Goal: Navigation & Orientation: Find specific page/section

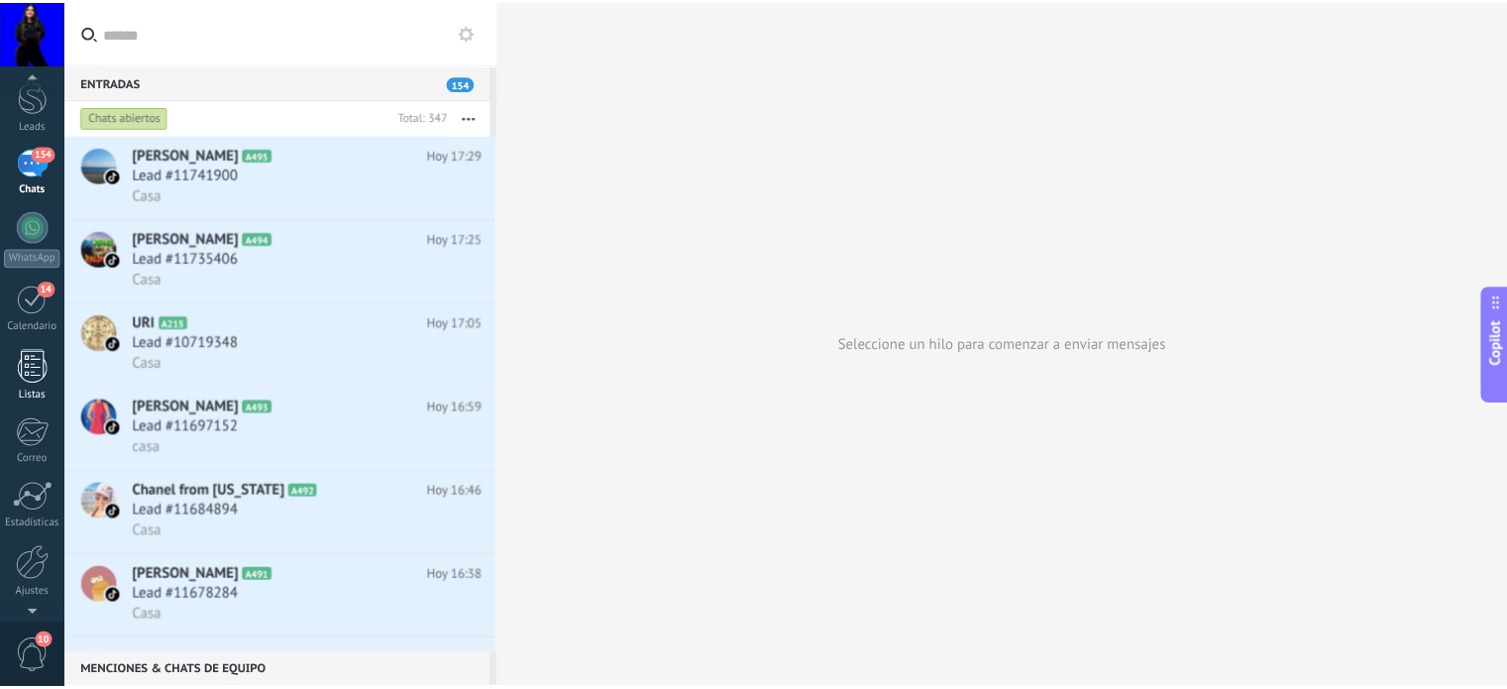
scroll to position [135, 0]
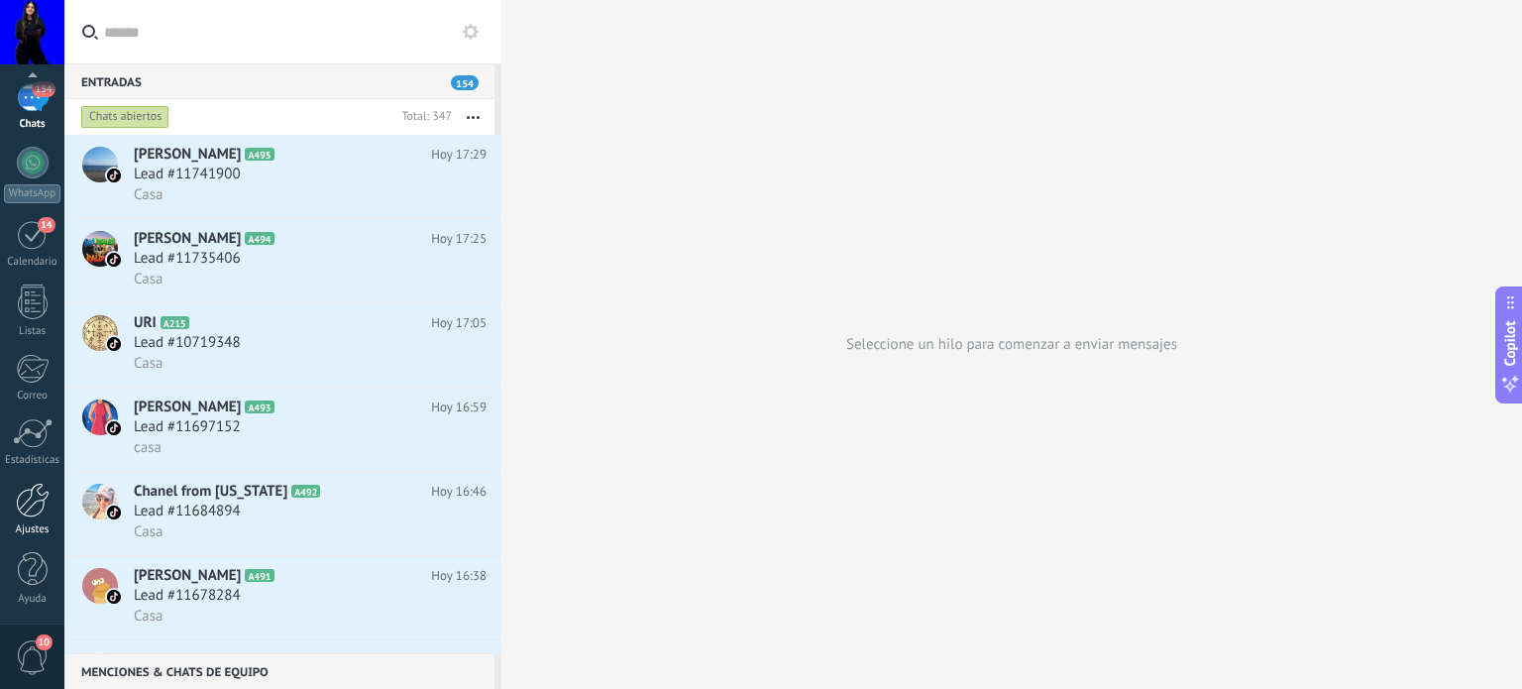
click at [36, 497] on div at bounding box center [33, 500] width 34 height 35
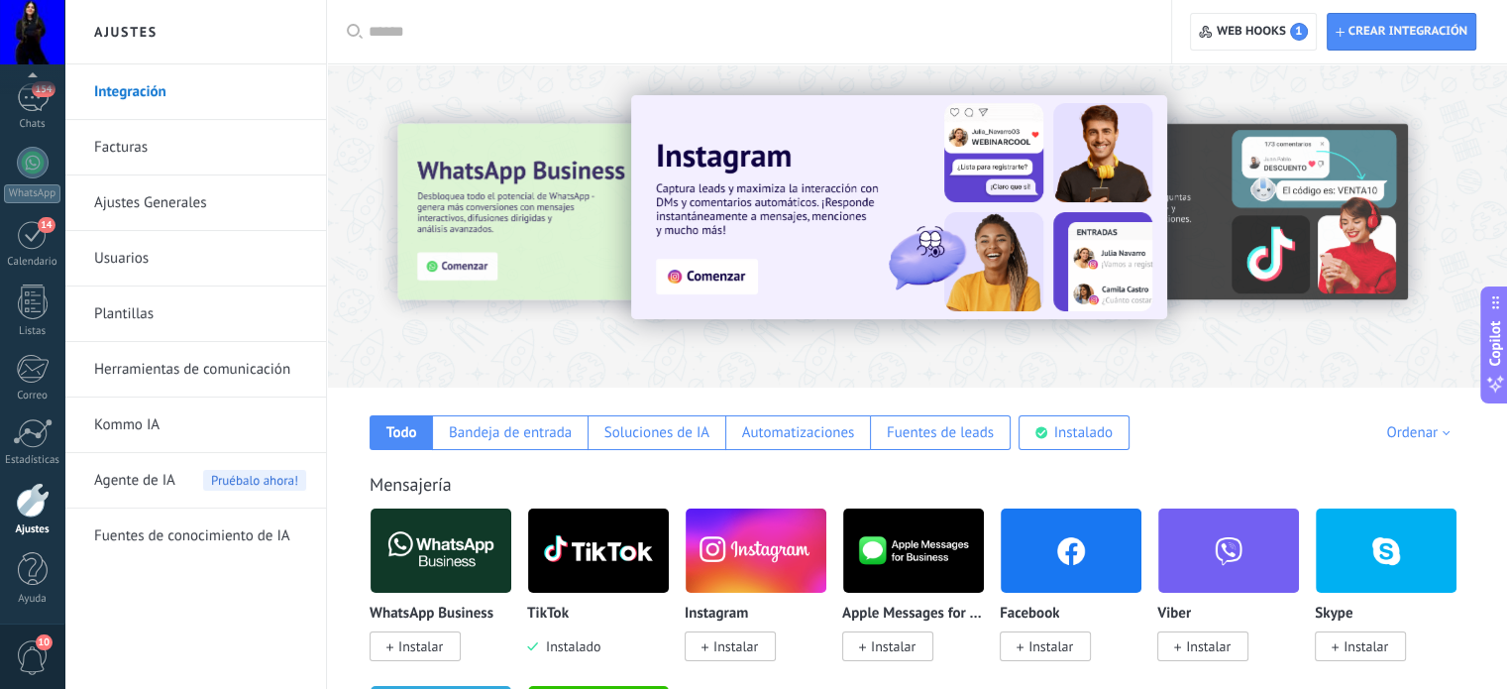
click at [109, 96] on link "Integración" at bounding box center [200, 91] width 212 height 55
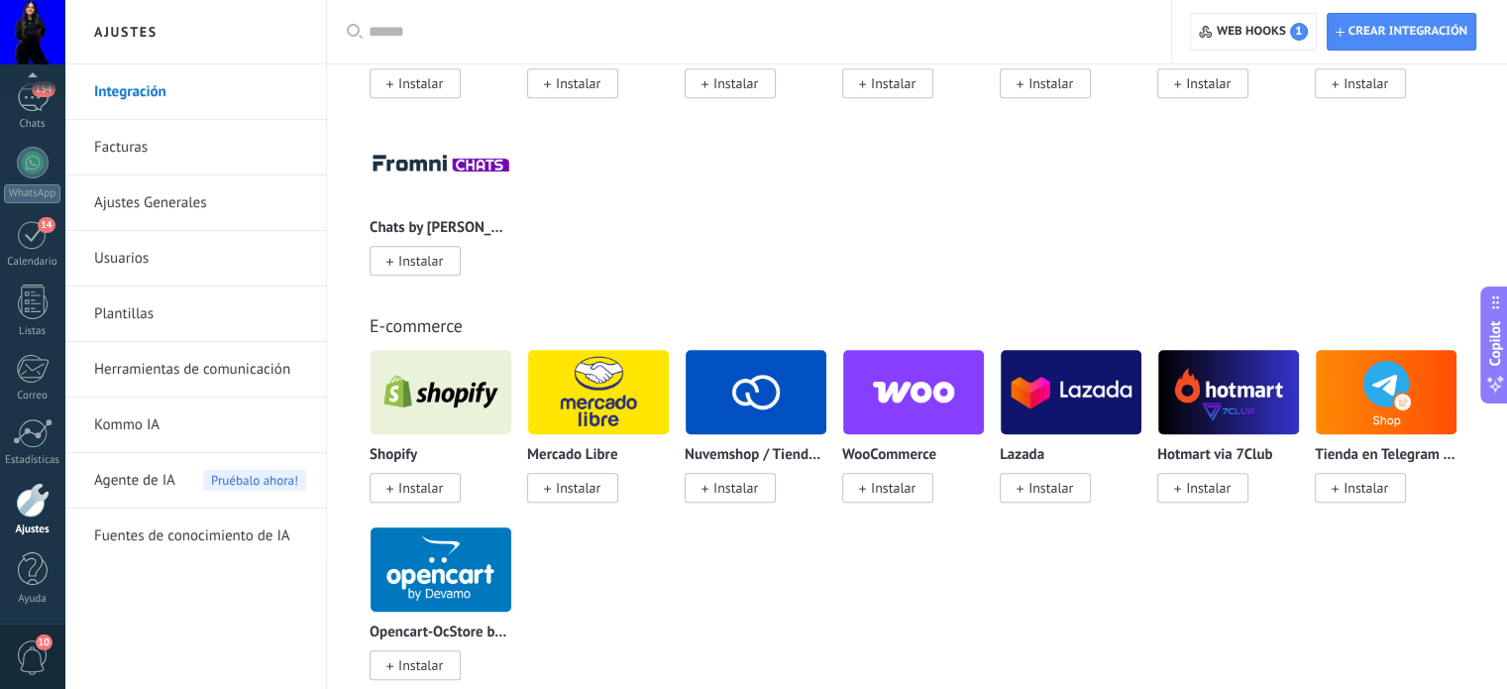
scroll to position [1090, 0]
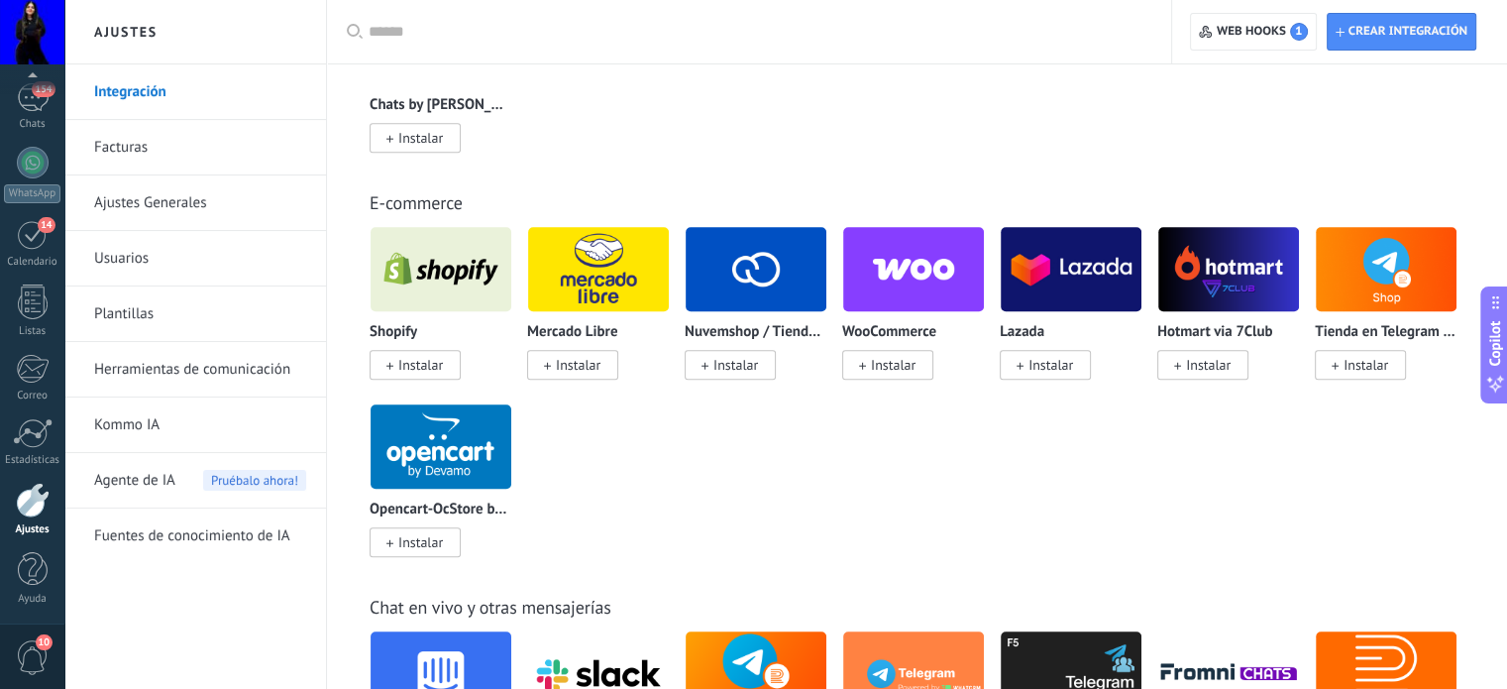
click at [432, 31] on input "text" at bounding box center [756, 32] width 775 height 21
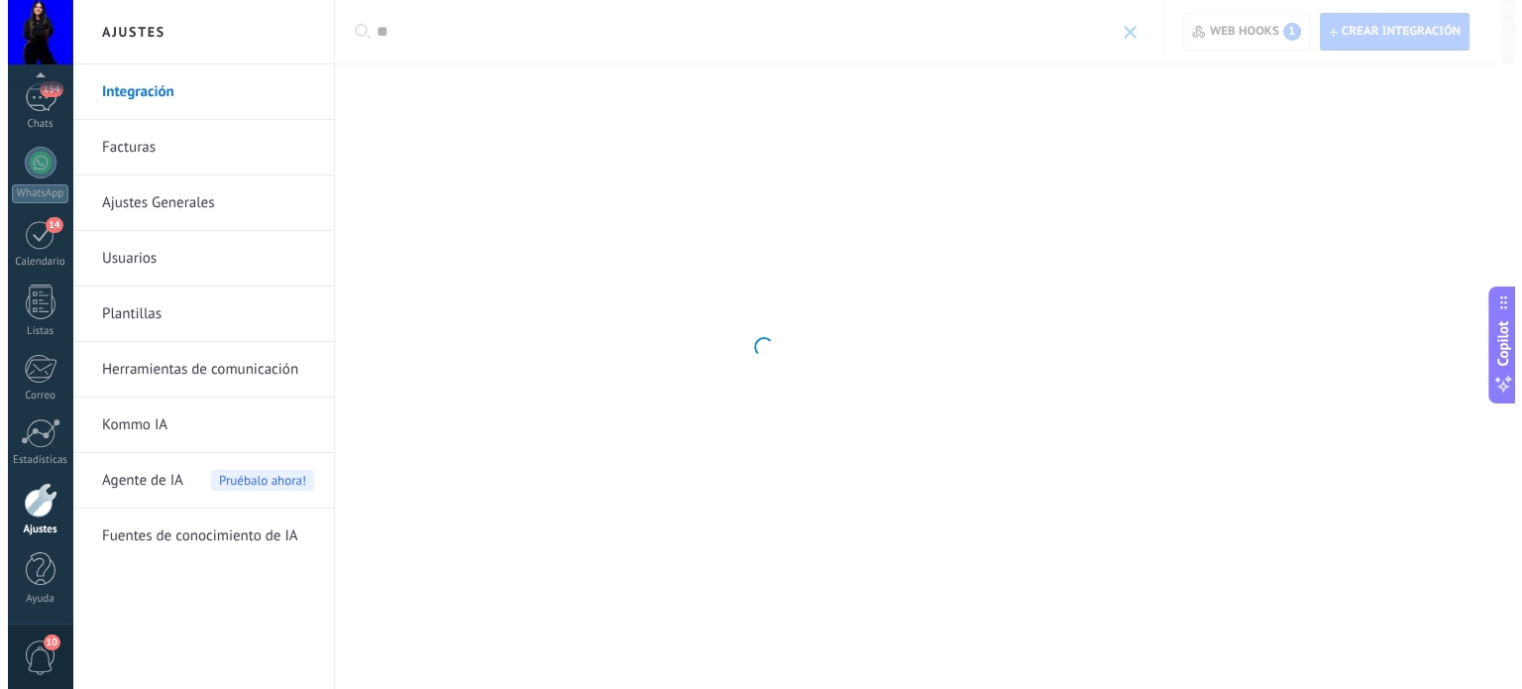
scroll to position [0, 0]
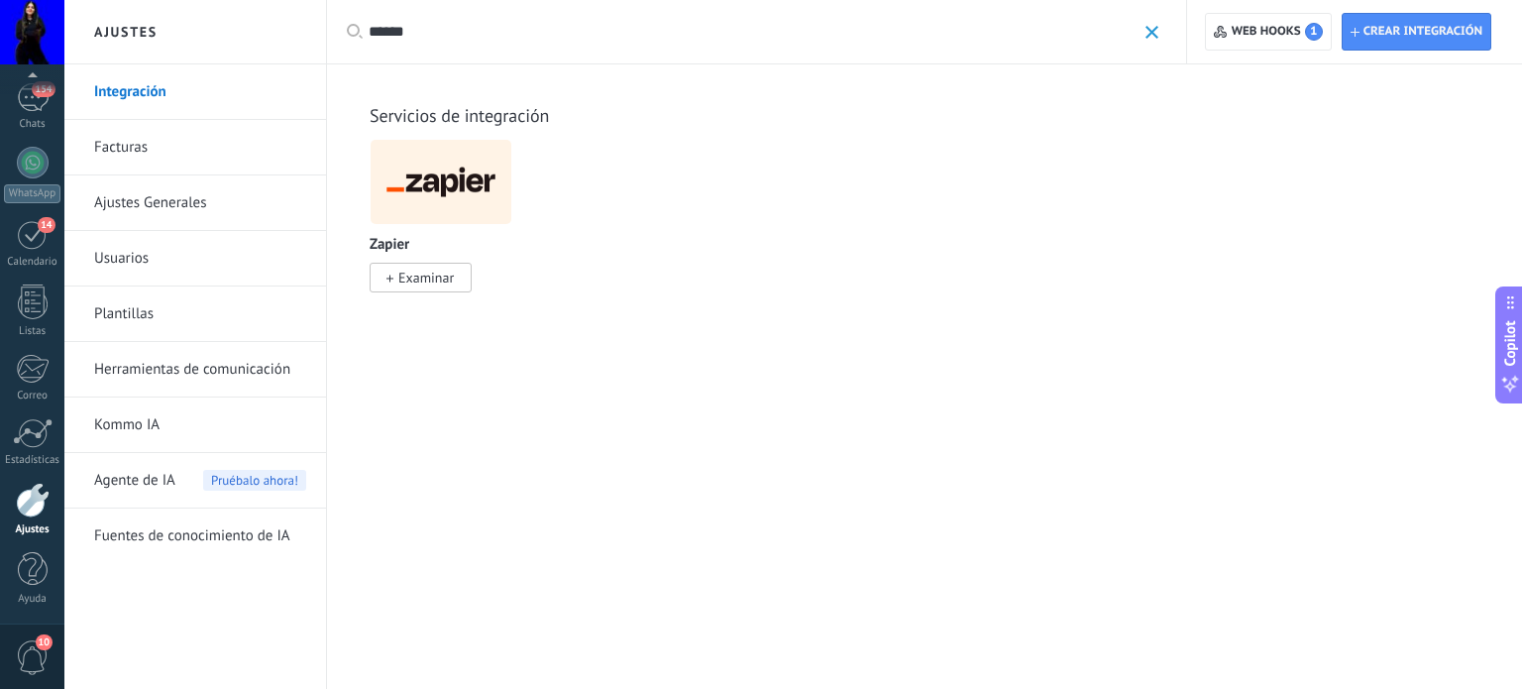
type input "******"
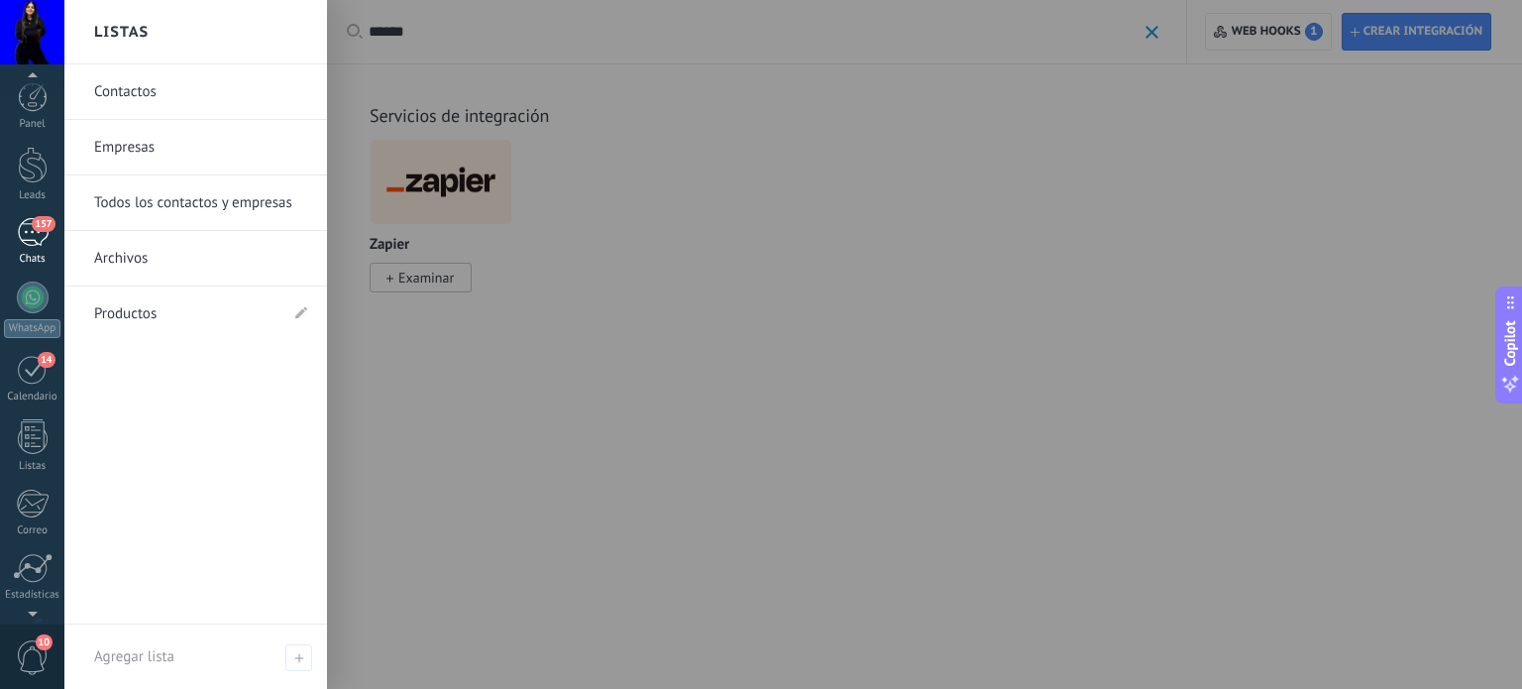
click at [20, 257] on div "Chats" at bounding box center [32, 259] width 57 height 13
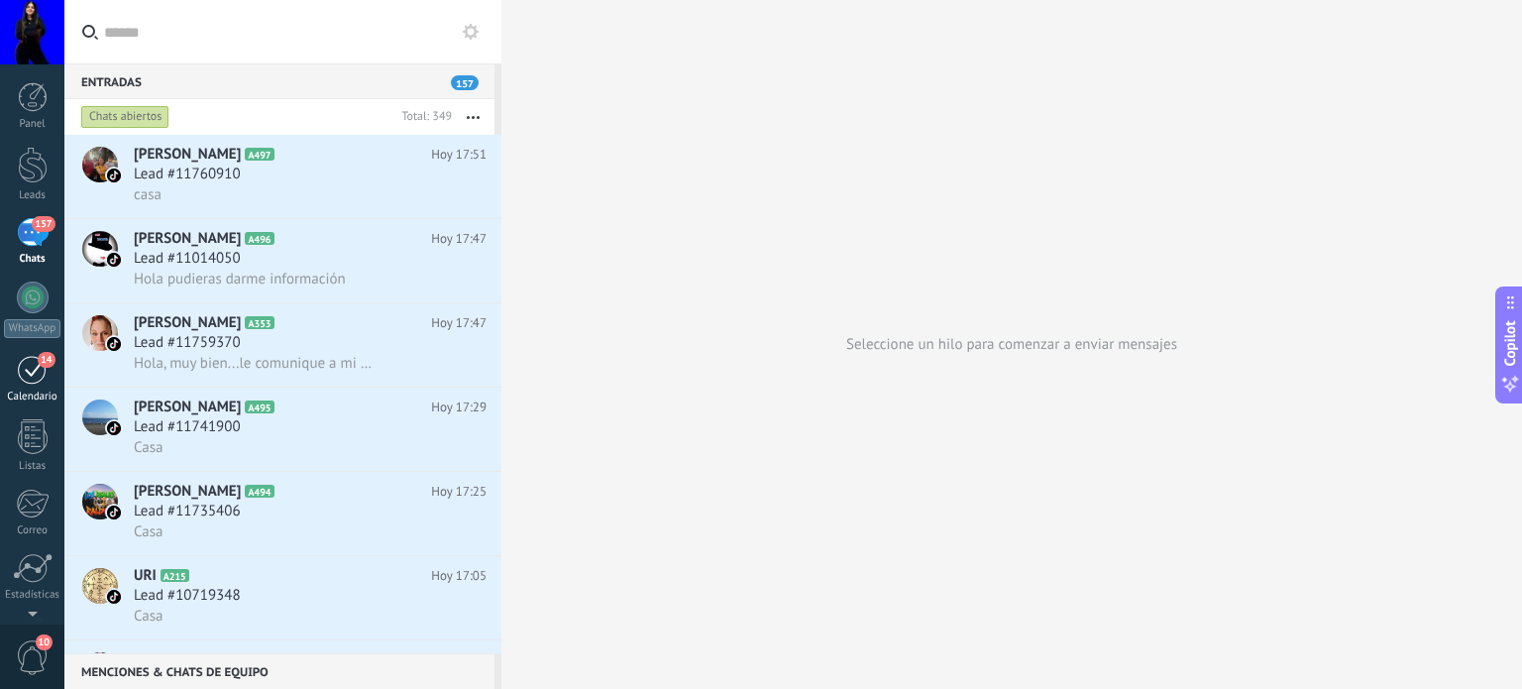
click at [12, 356] on link "14 Calendario" at bounding box center [32, 379] width 64 height 50
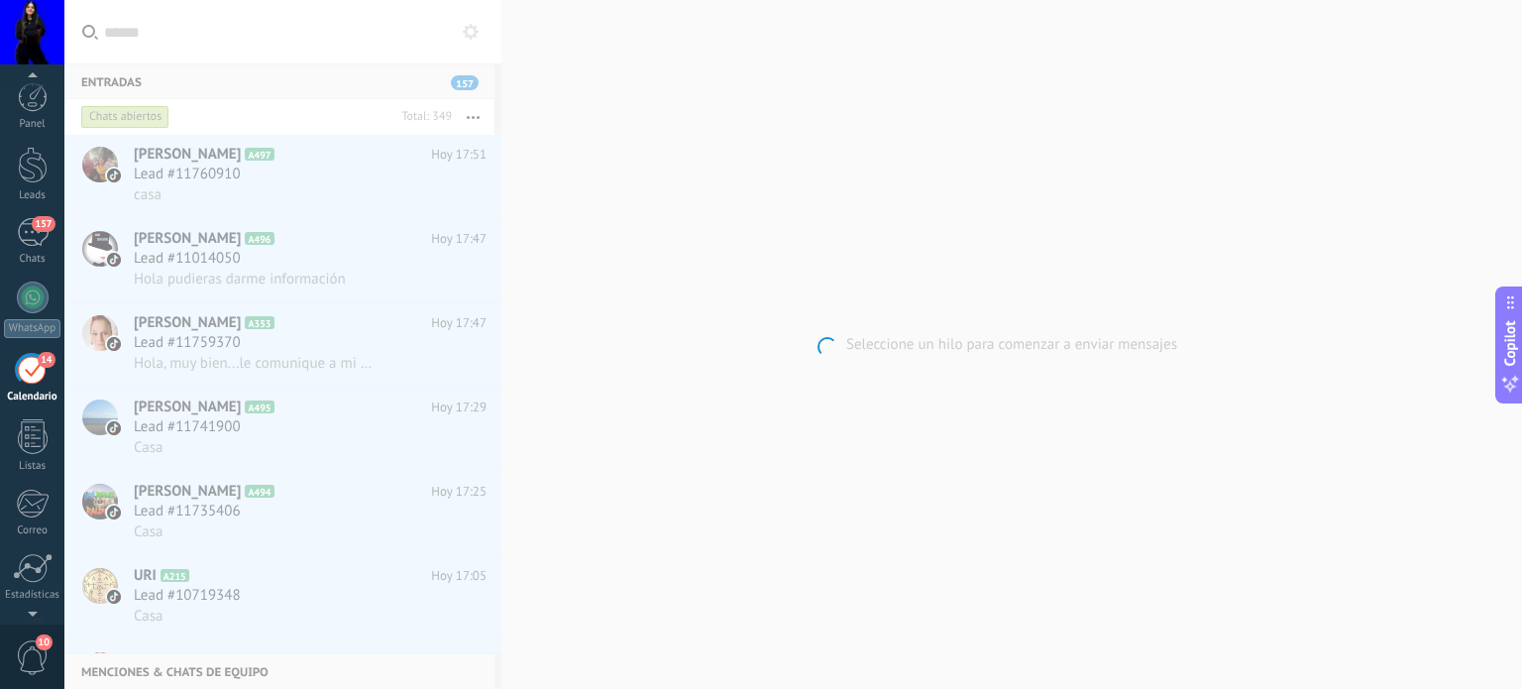
scroll to position [55, 0]
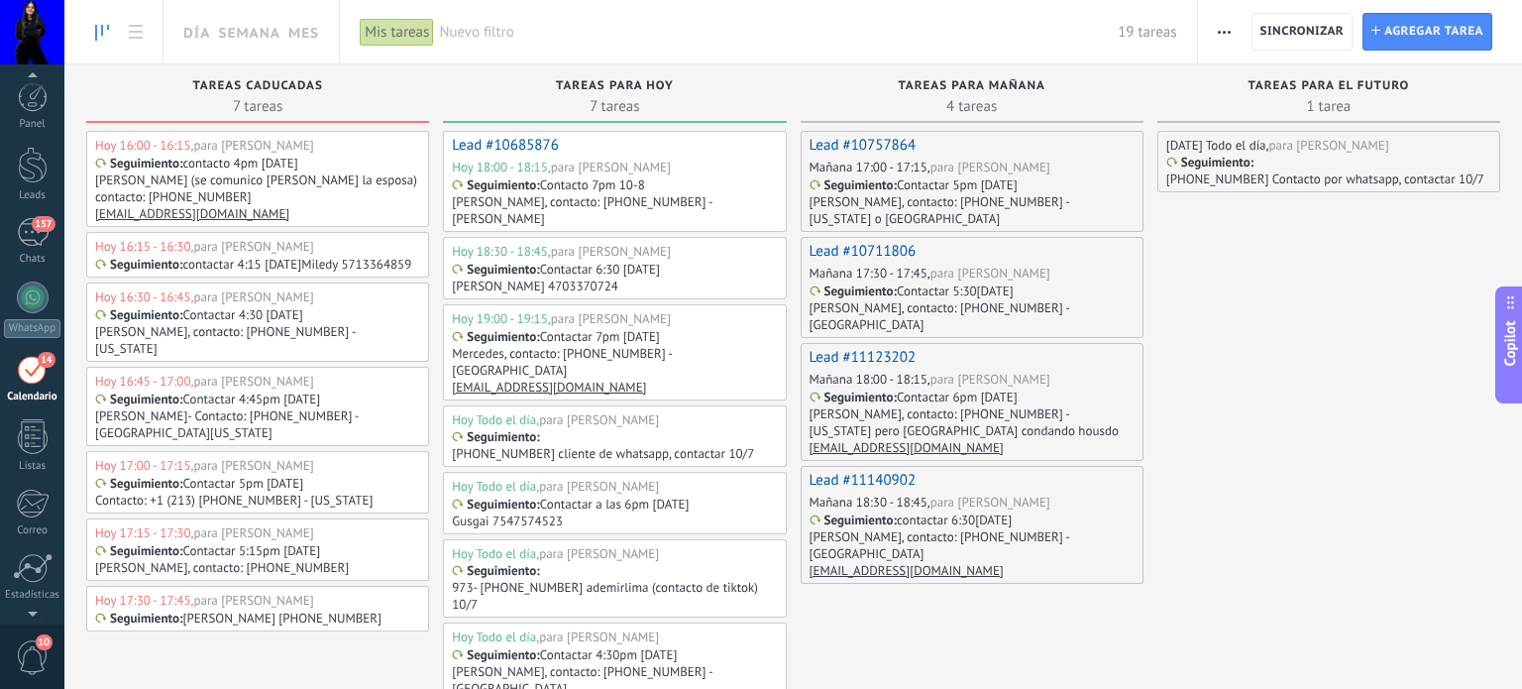
scroll to position [55, 0]
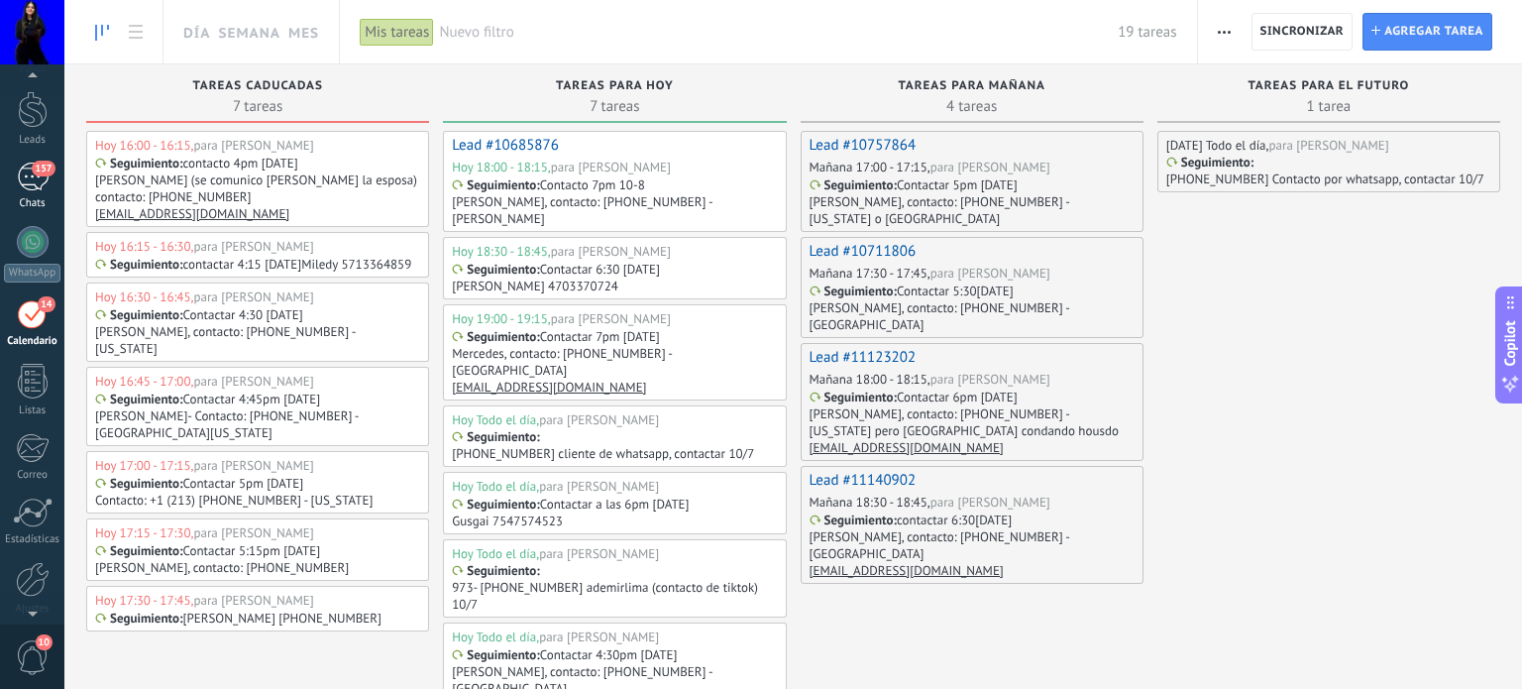
click at [50, 173] on span "157" at bounding box center [43, 169] width 23 height 16
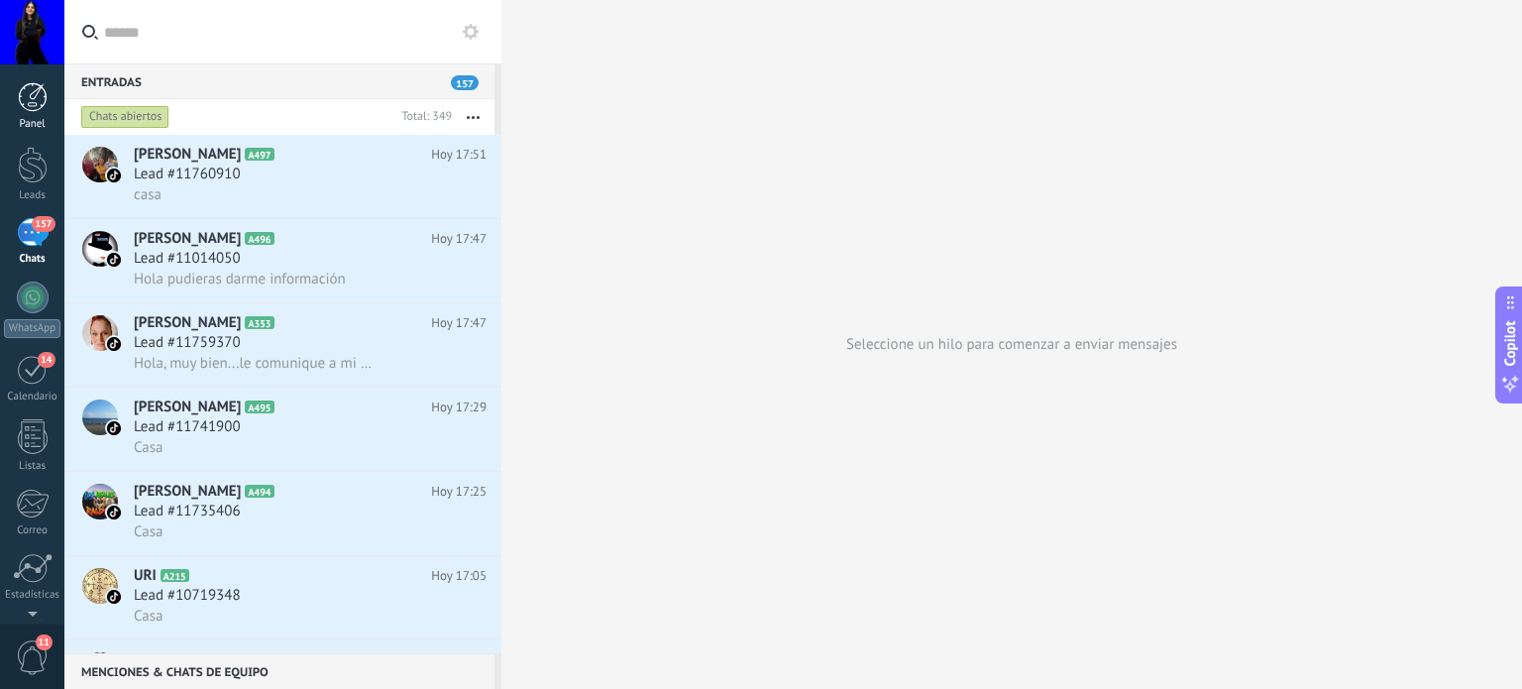
click at [26, 94] on div at bounding box center [33, 97] width 30 height 30
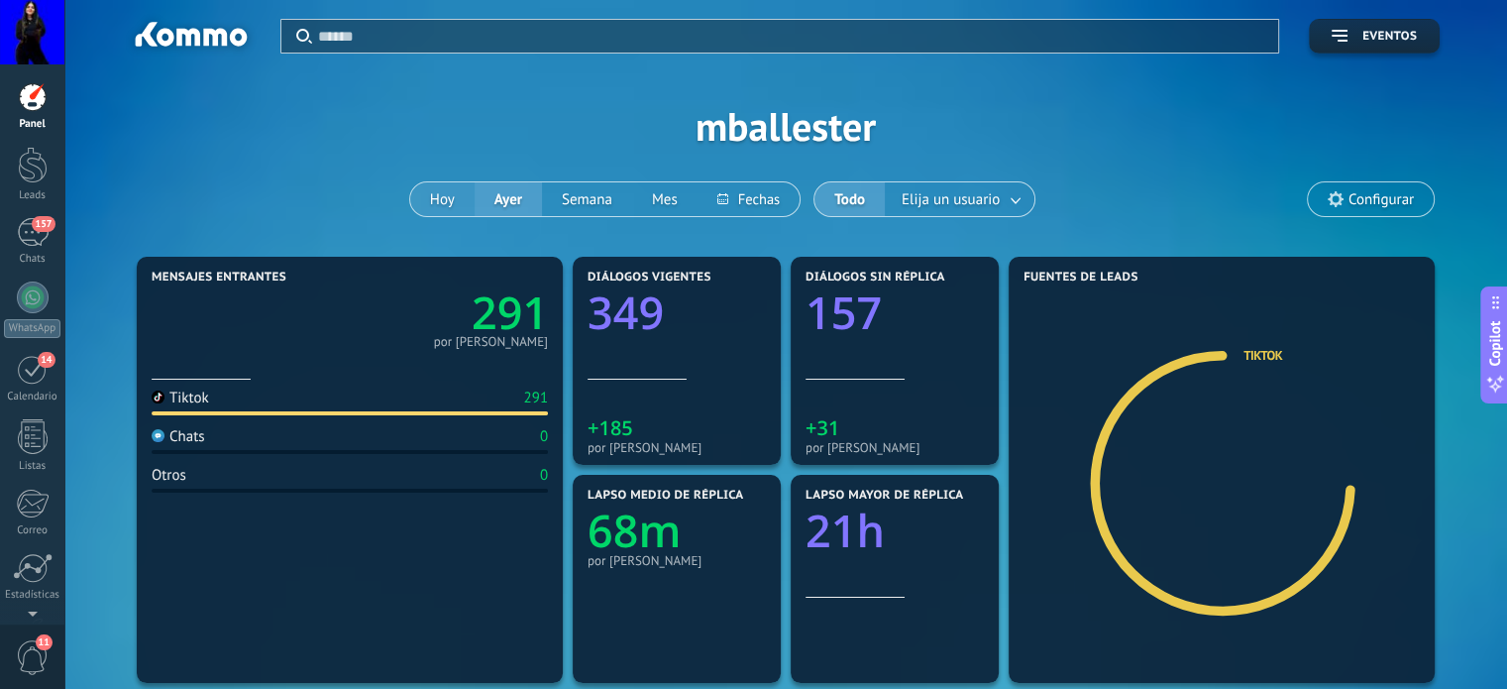
click at [436, 191] on button "Hoy" at bounding box center [442, 199] width 64 height 34
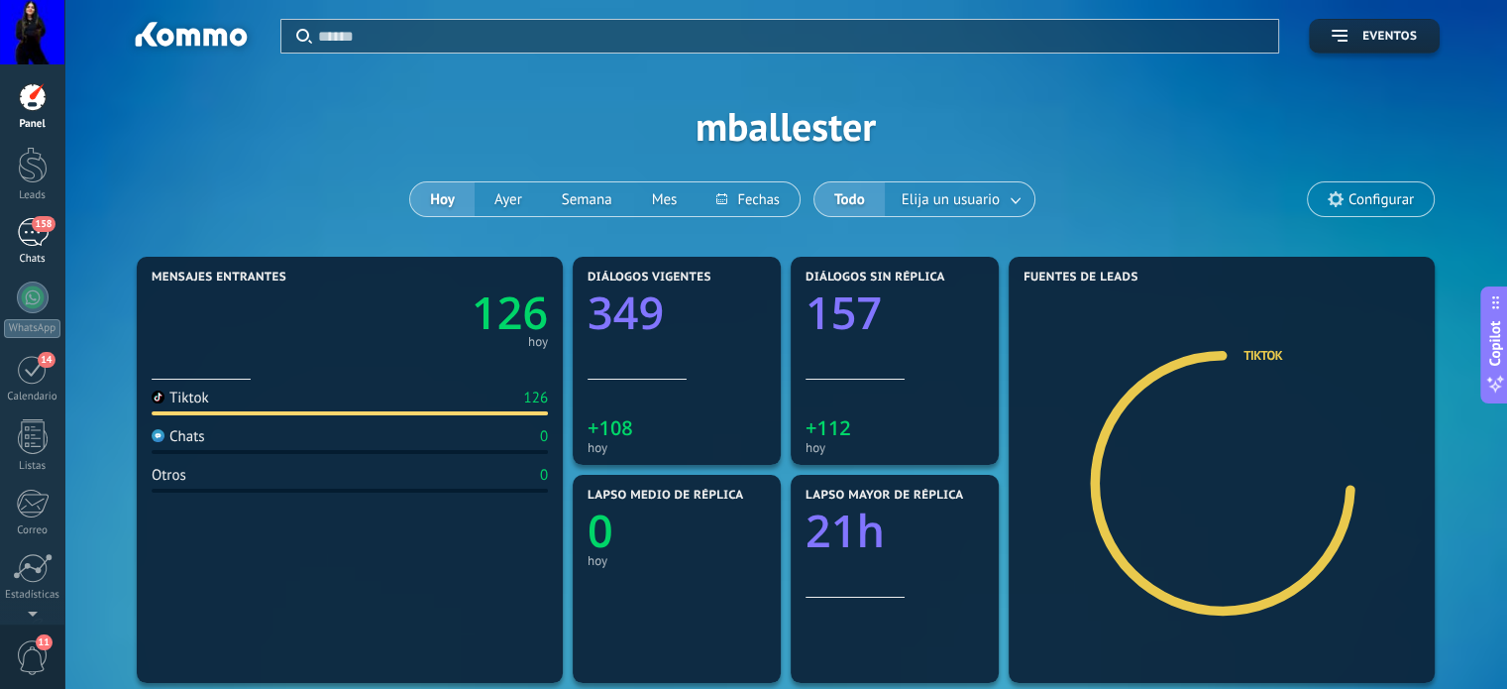
click at [9, 225] on link "158 Chats" at bounding box center [32, 242] width 64 height 48
